Goal: Task Accomplishment & Management: Manage account settings

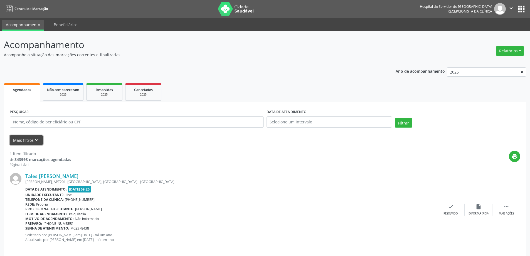
click at [24, 138] on button "Mais filtros keyboard_arrow_down" at bounding box center [26, 140] width 33 height 10
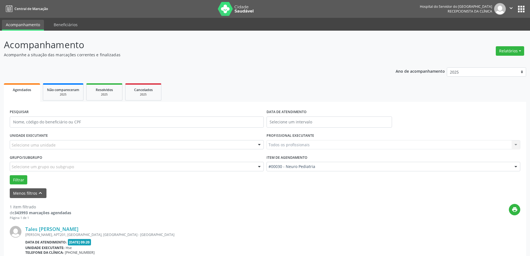
click at [39, 149] on div "UNIDADE EXECUTANTE Selecione uma unidade Todos as unidades Hse Nenhum resultado…" at bounding box center [136, 142] width 257 height 22
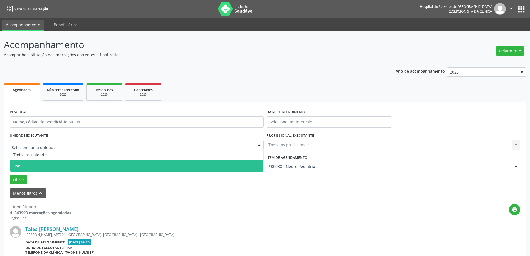
click at [29, 165] on span "Hse" at bounding box center [137, 165] width 254 height 11
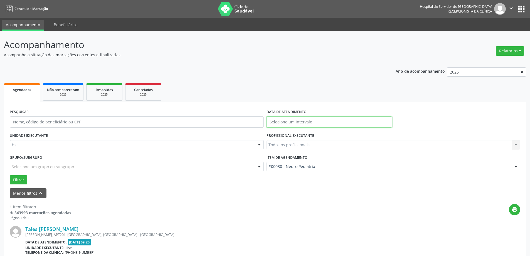
click at [293, 121] on input "text" at bounding box center [330, 121] width 126 height 11
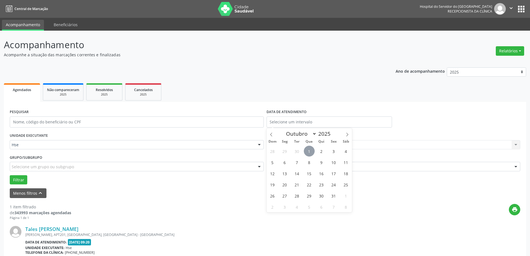
click at [307, 153] on span "1" at bounding box center [309, 151] width 11 height 11
type input "[DATE]"
click at [307, 153] on span "1" at bounding box center [309, 151] width 11 height 11
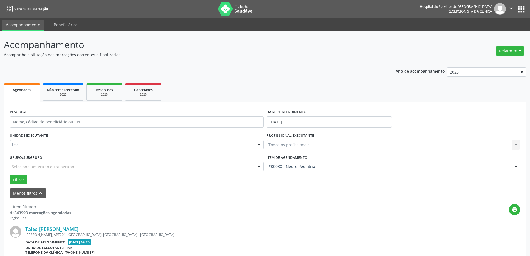
click at [291, 147] on div "Todos os profissionais Todos os profissionais [PERSON_NAME] Interaminense Junio…" at bounding box center [394, 144] width 254 height 9
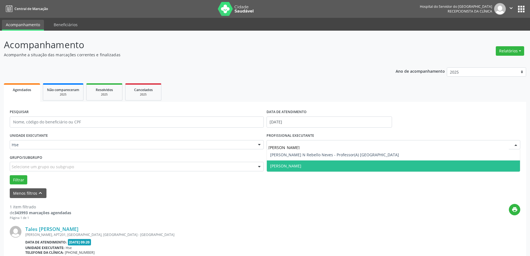
type input "[PERSON_NAME]"
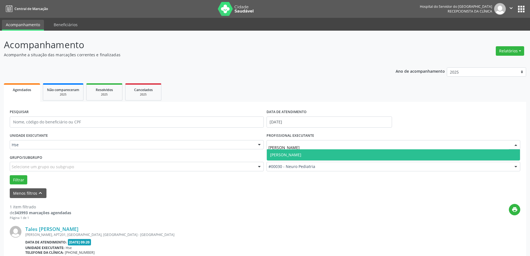
click at [298, 155] on span "[PERSON_NAME]" at bounding box center [285, 154] width 31 height 5
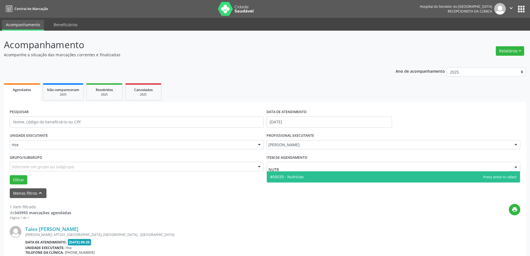
type input "NUTRI"
click at [302, 176] on span "#00033 - Nutricao" at bounding box center [286, 176] width 33 height 5
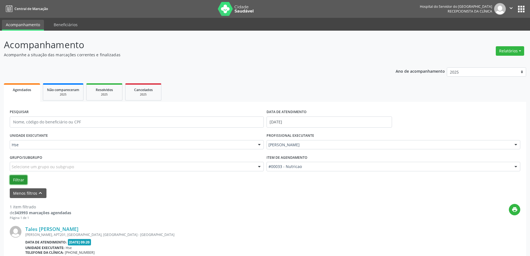
click at [19, 181] on button "Filtrar" at bounding box center [19, 179] width 18 height 9
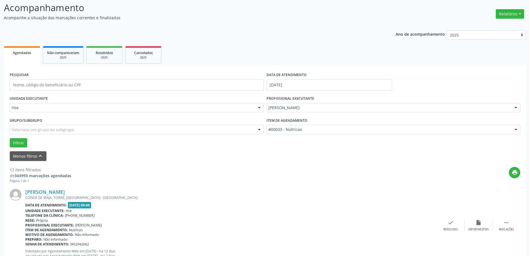
scroll to position [56, 0]
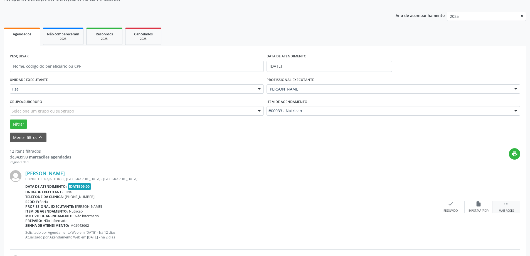
click at [501, 202] on div " Mais ações" at bounding box center [507, 207] width 28 height 12
click at [476, 208] on div "alarm_off Não compareceu" at bounding box center [479, 207] width 28 height 12
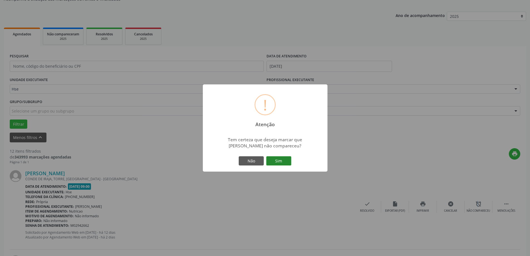
click at [281, 163] on button "Sim" at bounding box center [278, 160] width 25 height 9
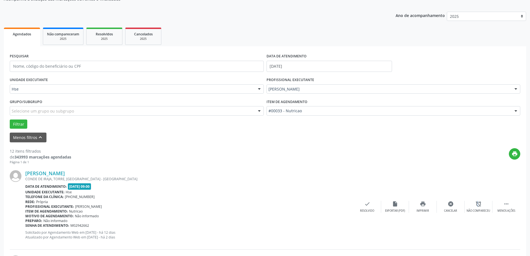
scroll to position [0, 0]
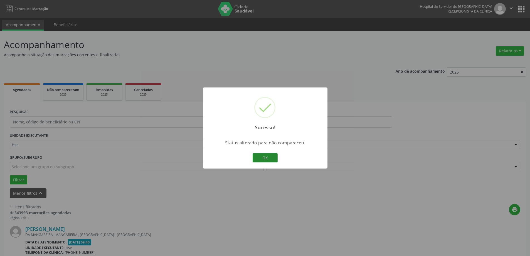
click at [259, 161] on button "OK" at bounding box center [265, 157] width 25 height 9
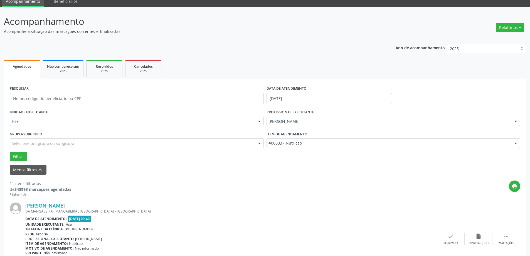
scroll to position [56, 0]
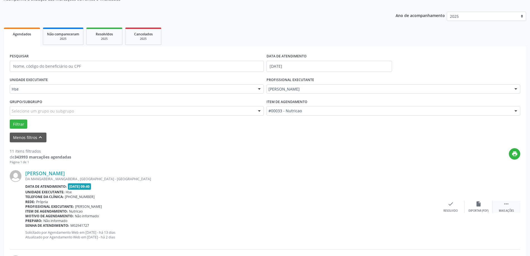
click at [505, 205] on icon "" at bounding box center [507, 204] width 6 height 6
click at [476, 203] on icon "alarm_off" at bounding box center [479, 204] width 6 height 6
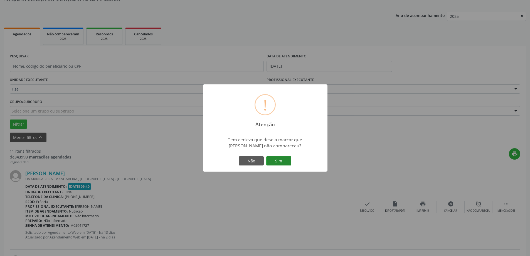
click at [277, 165] on button "Sim" at bounding box center [278, 160] width 25 height 9
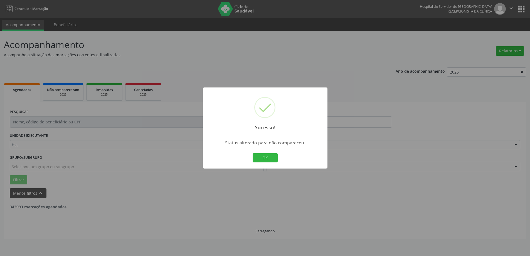
scroll to position [0, 0]
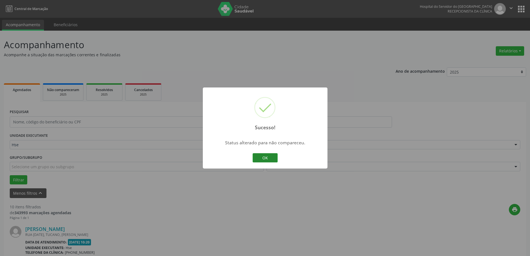
click at [270, 162] on button "OK" at bounding box center [265, 157] width 25 height 9
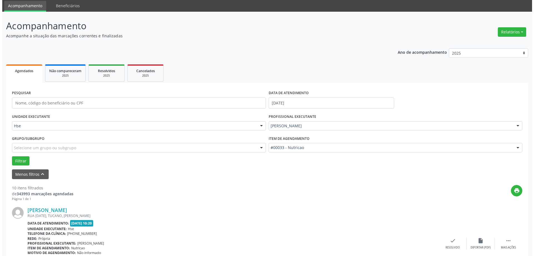
scroll to position [56, 0]
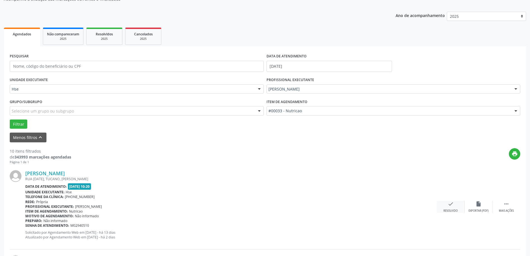
click at [454, 212] on div "Resolvido" at bounding box center [451, 211] width 14 height 4
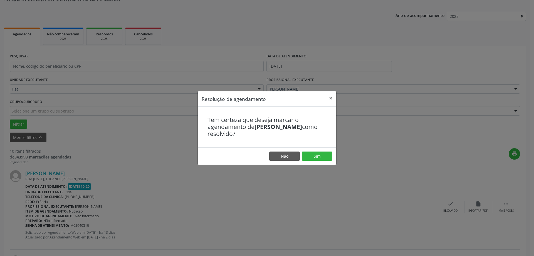
click at [333, 153] on footer "Não Sim" at bounding box center [267, 156] width 139 height 18
click at [320, 159] on button "Sim" at bounding box center [317, 155] width 31 height 9
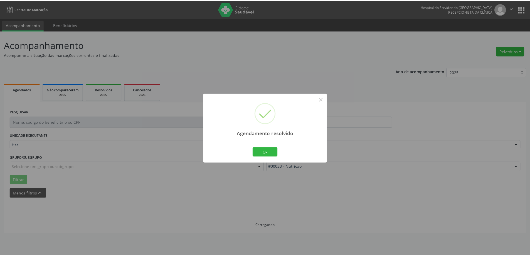
scroll to position [0, 0]
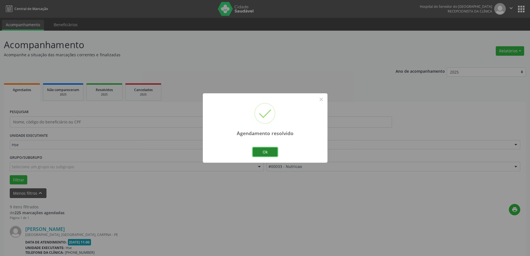
click at [268, 153] on button "Ok" at bounding box center [265, 151] width 25 height 9
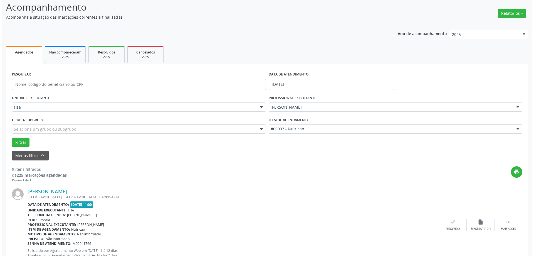
scroll to position [56, 0]
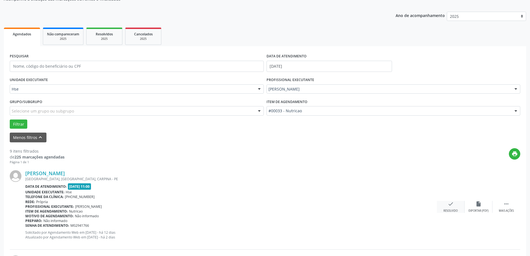
click at [446, 205] on div "check Resolvido" at bounding box center [451, 207] width 28 height 12
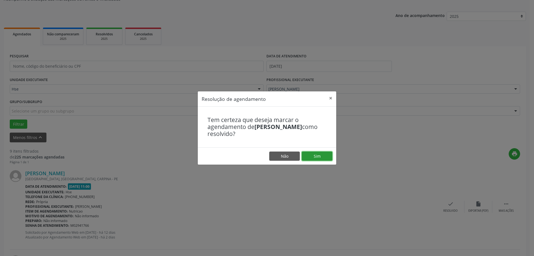
click at [311, 154] on button "Sim" at bounding box center [317, 155] width 31 height 9
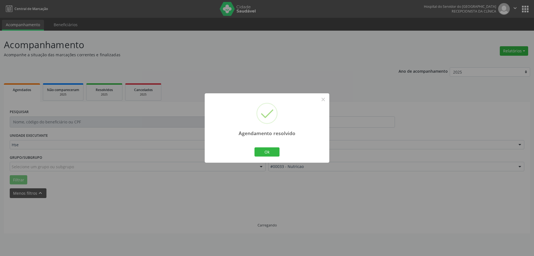
scroll to position [0, 0]
click at [262, 148] on button "Ok" at bounding box center [267, 151] width 25 height 9
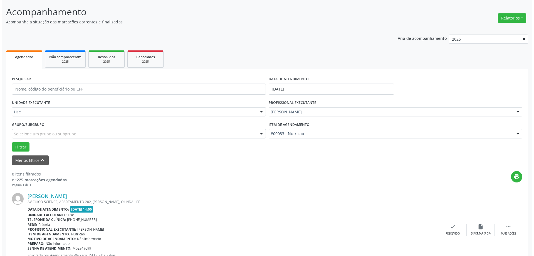
scroll to position [84, 0]
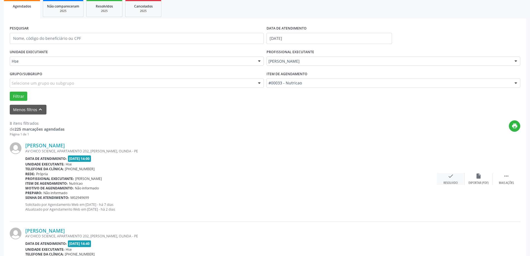
click at [455, 173] on div "check Resolvido" at bounding box center [451, 179] width 28 height 12
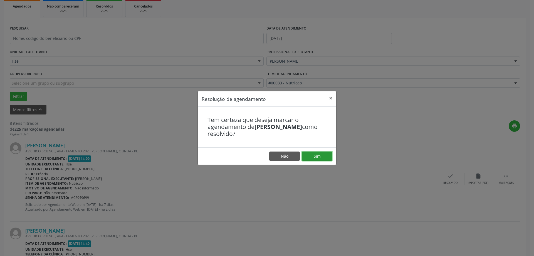
click at [319, 157] on button "Sim" at bounding box center [317, 155] width 31 height 9
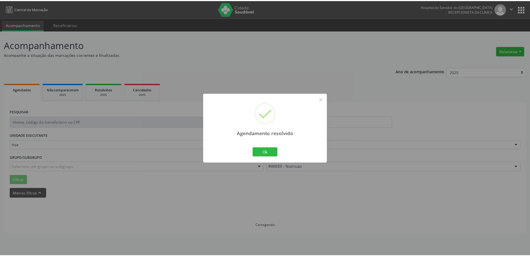
scroll to position [0, 0]
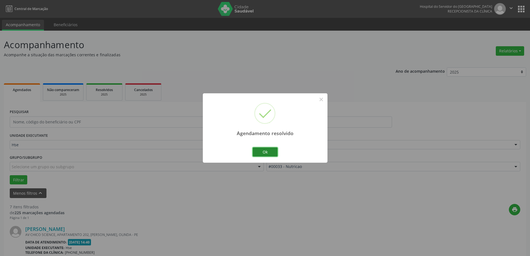
click at [269, 151] on button "Ok" at bounding box center [265, 151] width 25 height 9
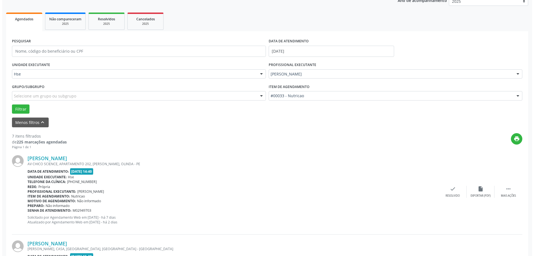
scroll to position [84, 0]
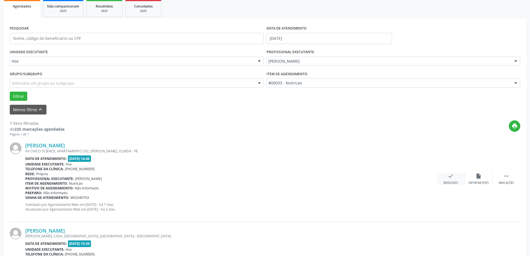
click at [446, 178] on div "check Resolvido" at bounding box center [451, 179] width 28 height 12
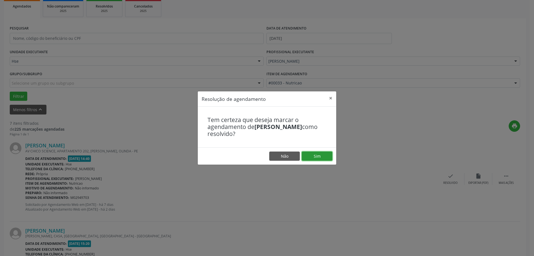
click at [317, 153] on button "Sim" at bounding box center [317, 155] width 31 height 9
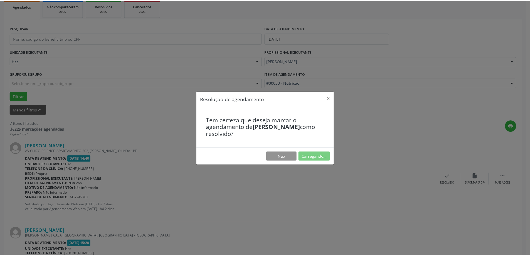
scroll to position [0, 0]
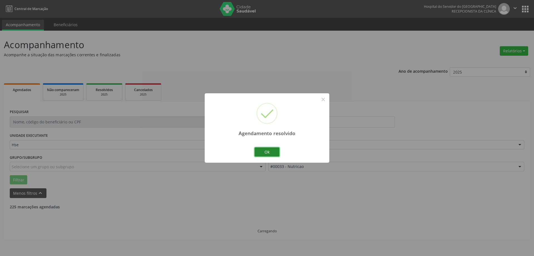
click at [274, 151] on button "Ok" at bounding box center [267, 151] width 25 height 9
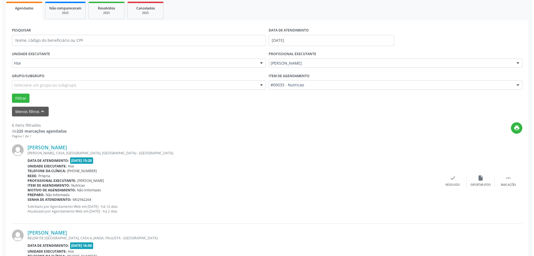
scroll to position [84, 0]
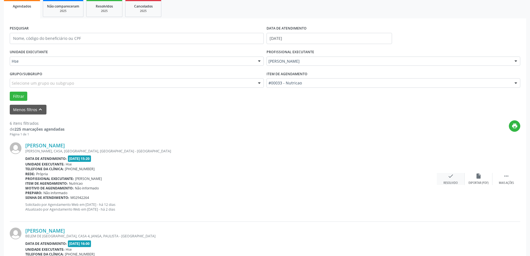
click at [451, 177] on icon "check" at bounding box center [451, 176] width 6 height 6
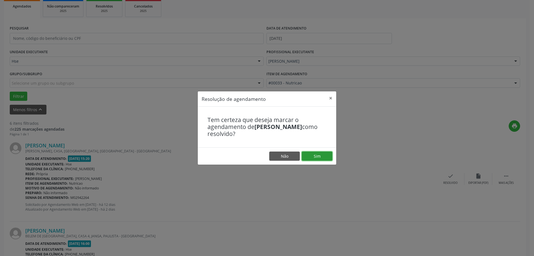
drag, startPoint x: 312, startPoint y: 154, endPoint x: 302, endPoint y: 162, distance: 13.1
click at [313, 155] on button "Sim" at bounding box center [317, 155] width 31 height 9
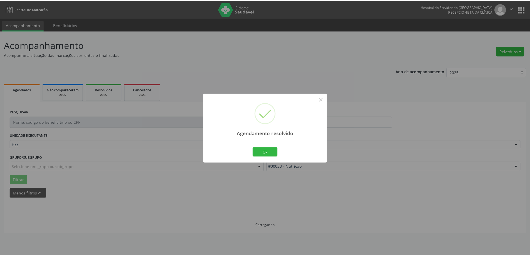
scroll to position [0, 0]
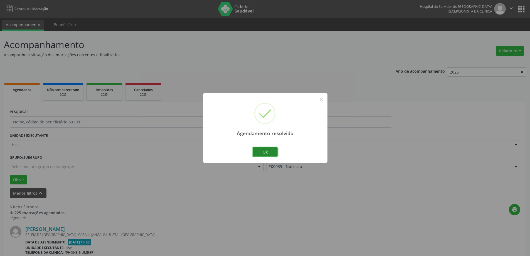
click at [271, 153] on button "Ok" at bounding box center [265, 151] width 25 height 9
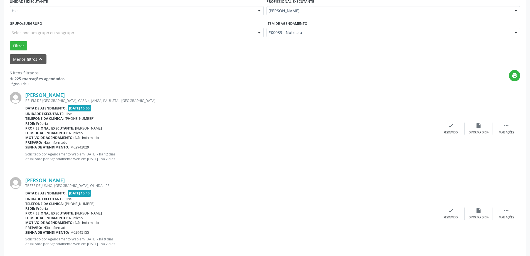
scroll to position [139, 0]
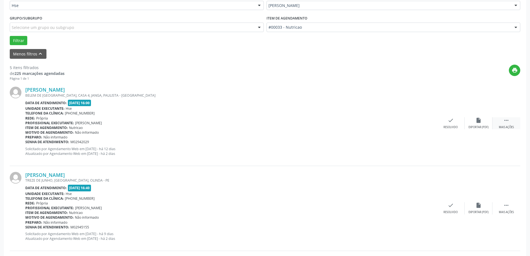
click at [504, 126] on div "Mais ações" at bounding box center [506, 127] width 15 height 4
click at [476, 125] on div "Não compareceu" at bounding box center [479, 127] width 24 height 4
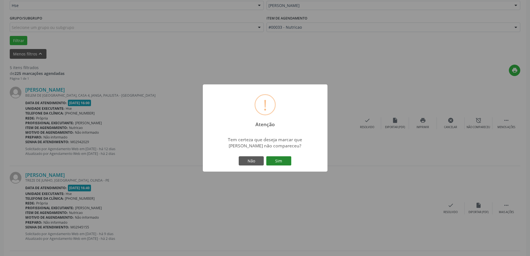
click at [279, 161] on button "Sim" at bounding box center [278, 160] width 25 height 9
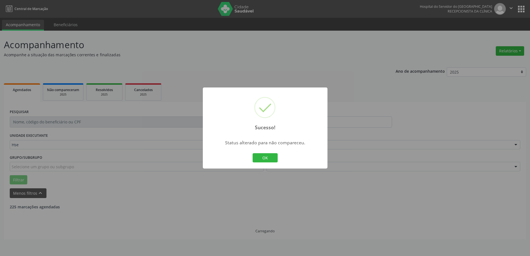
scroll to position [0, 0]
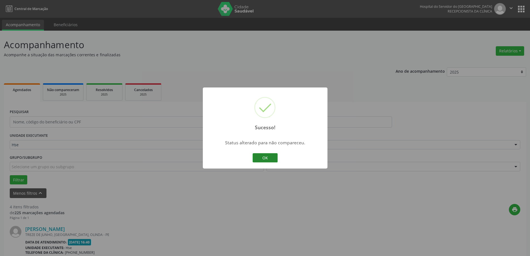
click at [267, 160] on button "OK" at bounding box center [265, 157] width 25 height 9
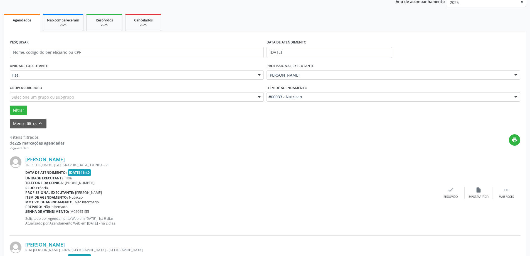
scroll to position [84, 0]
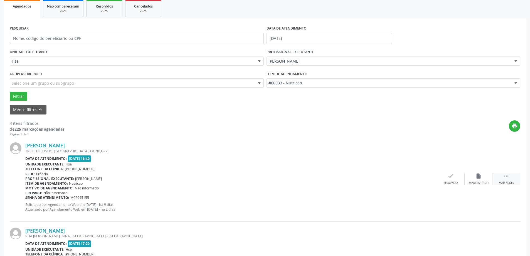
click at [501, 183] on div "Mais ações" at bounding box center [506, 183] width 15 height 4
click at [479, 176] on icon "alarm_off" at bounding box center [479, 176] width 6 height 6
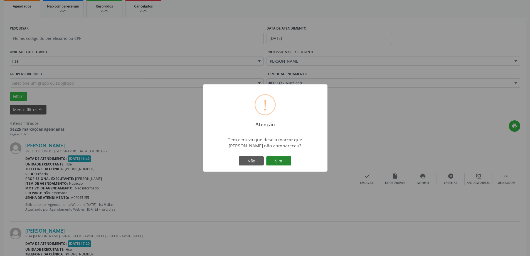
click at [284, 161] on button "Sim" at bounding box center [278, 160] width 25 height 9
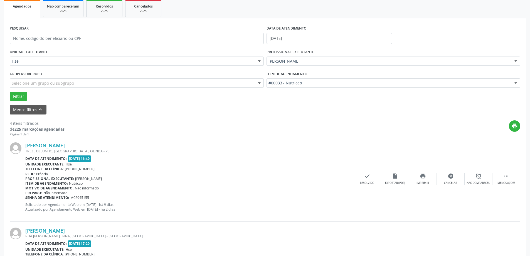
scroll to position [0, 0]
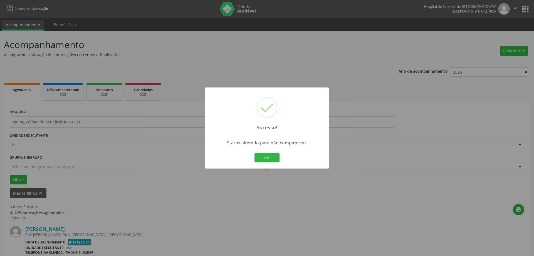
click at [263, 159] on button "OK" at bounding box center [267, 157] width 25 height 9
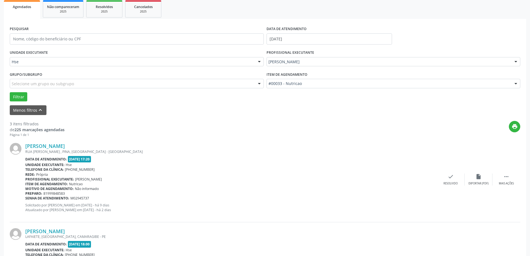
scroll to position [84, 0]
click at [502, 175] on div " Mais ações" at bounding box center [507, 179] width 28 height 12
click at [473, 179] on div "alarm_off Não compareceu" at bounding box center [479, 179] width 28 height 12
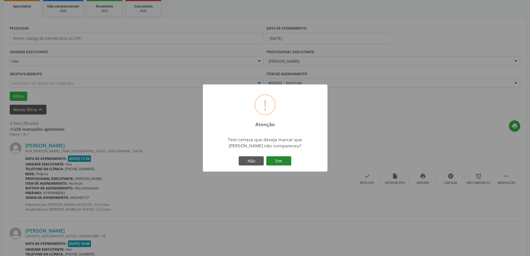
click at [281, 160] on button "Sim" at bounding box center [278, 160] width 25 height 9
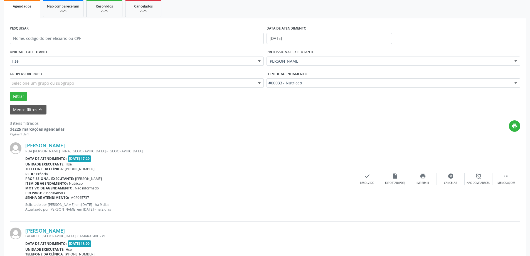
scroll to position [0, 0]
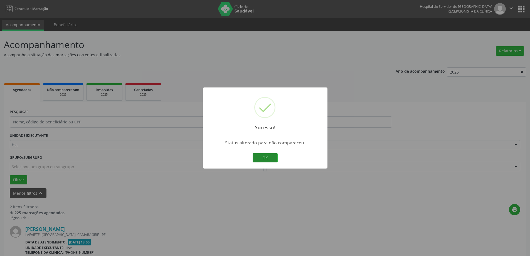
click at [269, 160] on button "OK" at bounding box center [265, 157] width 25 height 9
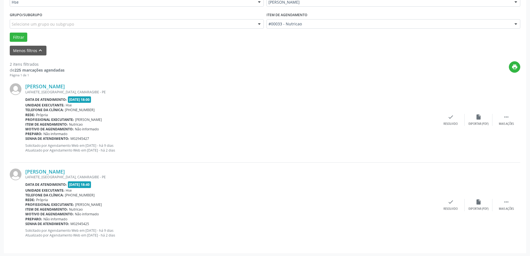
scroll to position [144, 0]
